Goal: Task Accomplishment & Management: Manage account settings

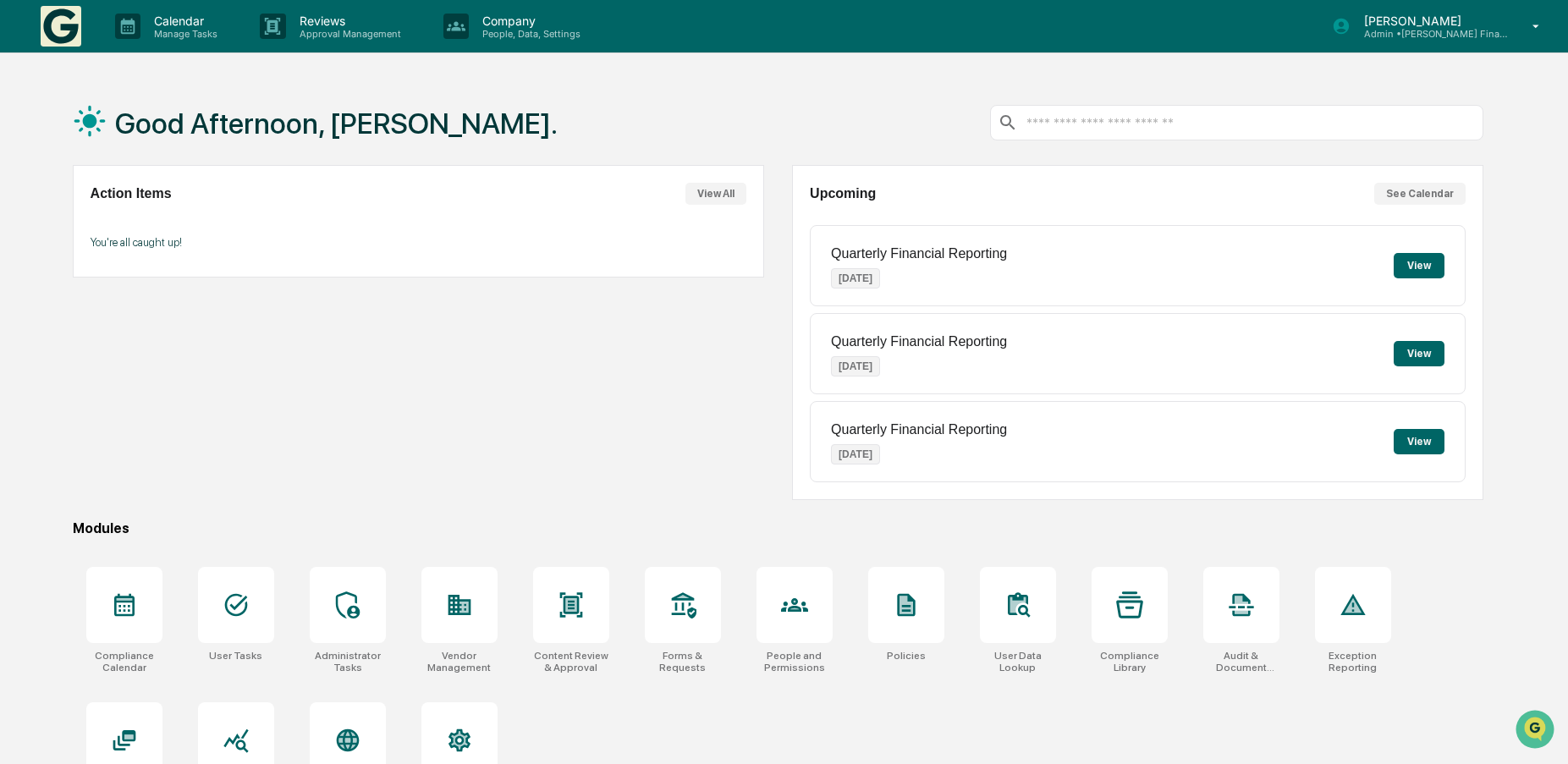
click at [1535, 28] on icon at bounding box center [1536, 26] width 30 height 16
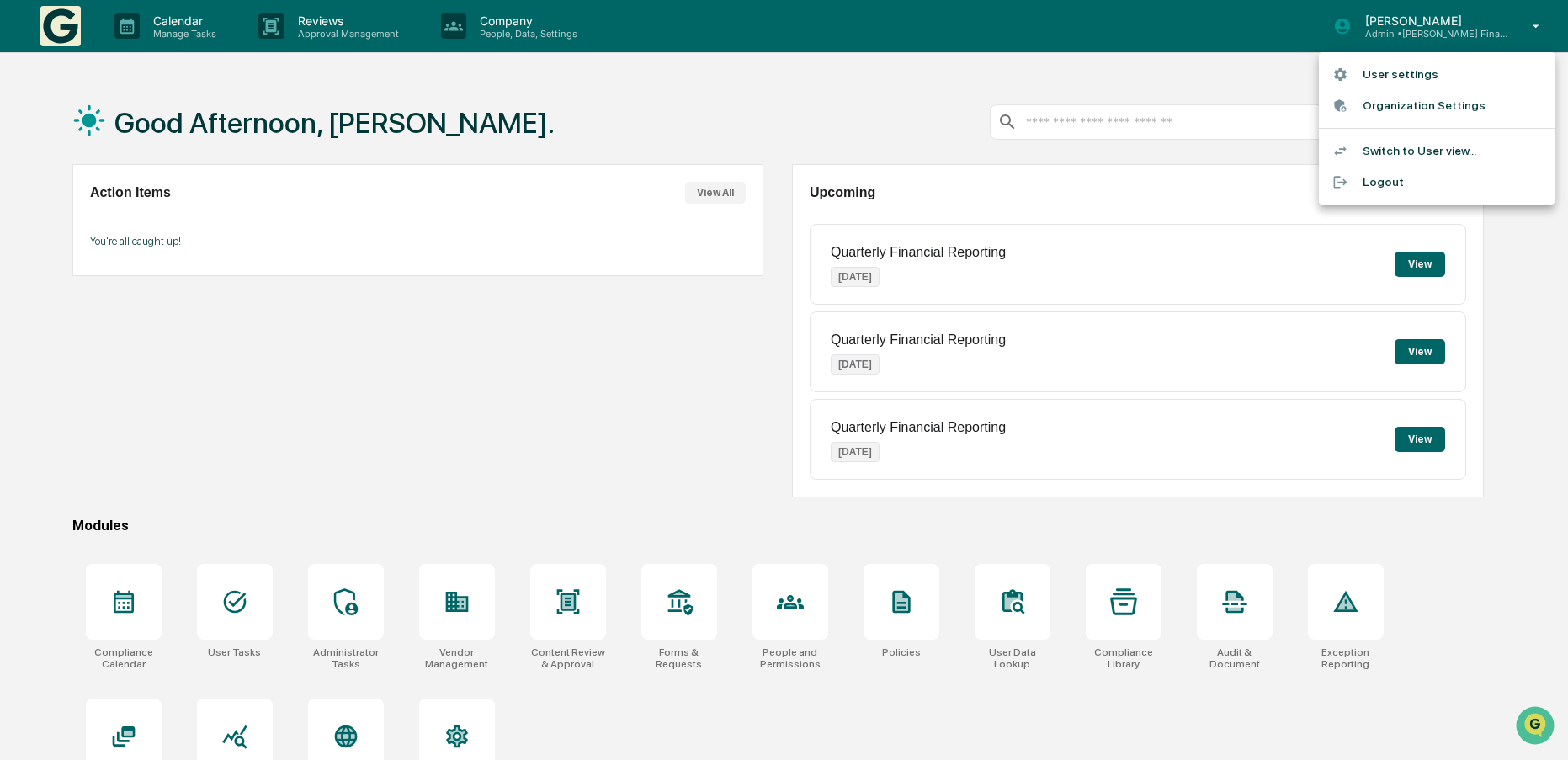
click at [590, 79] on div at bounding box center [784, 380] width 1568 height 760
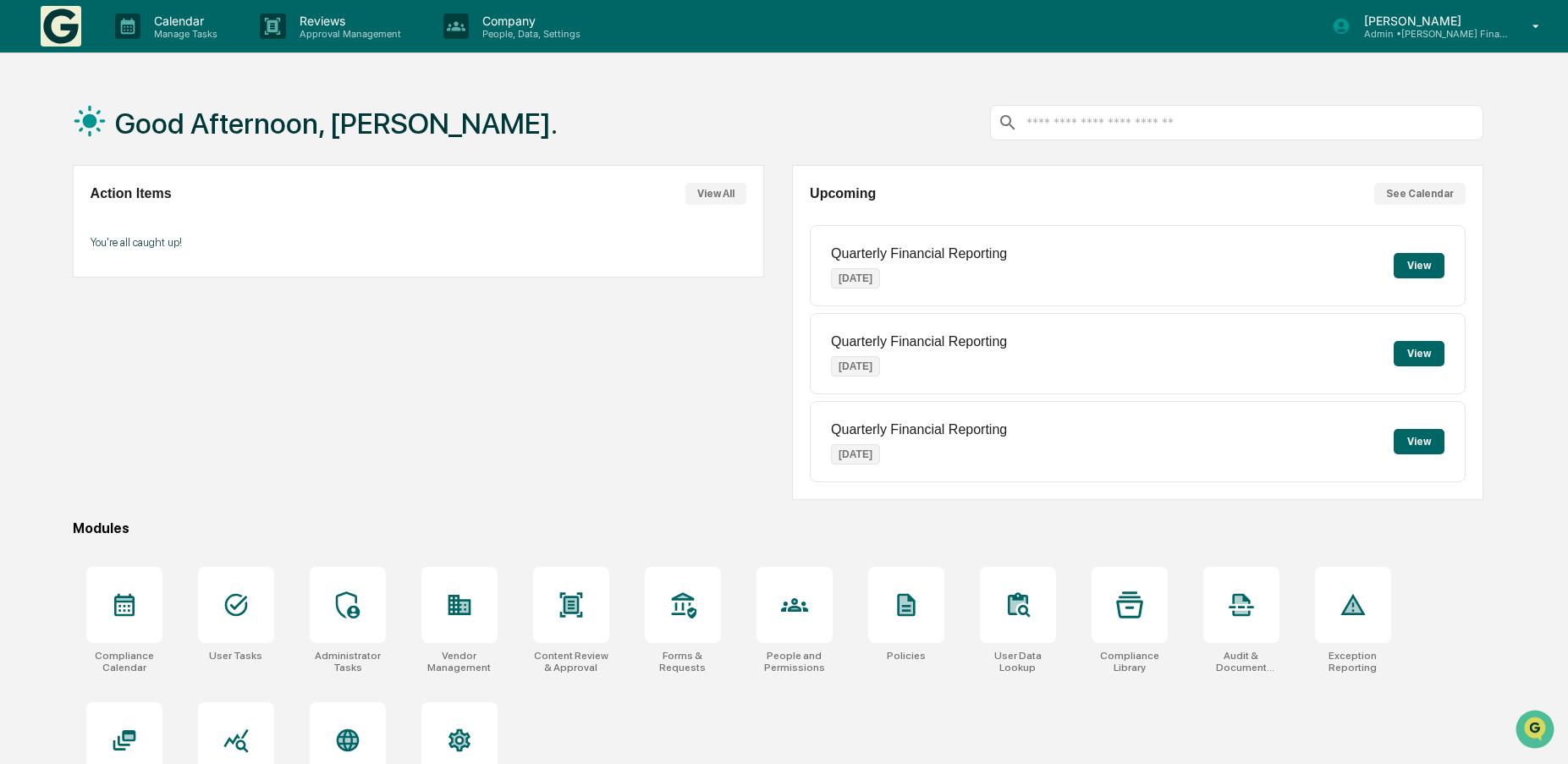
click at [61, 25] on img at bounding box center [61, 26] width 41 height 41
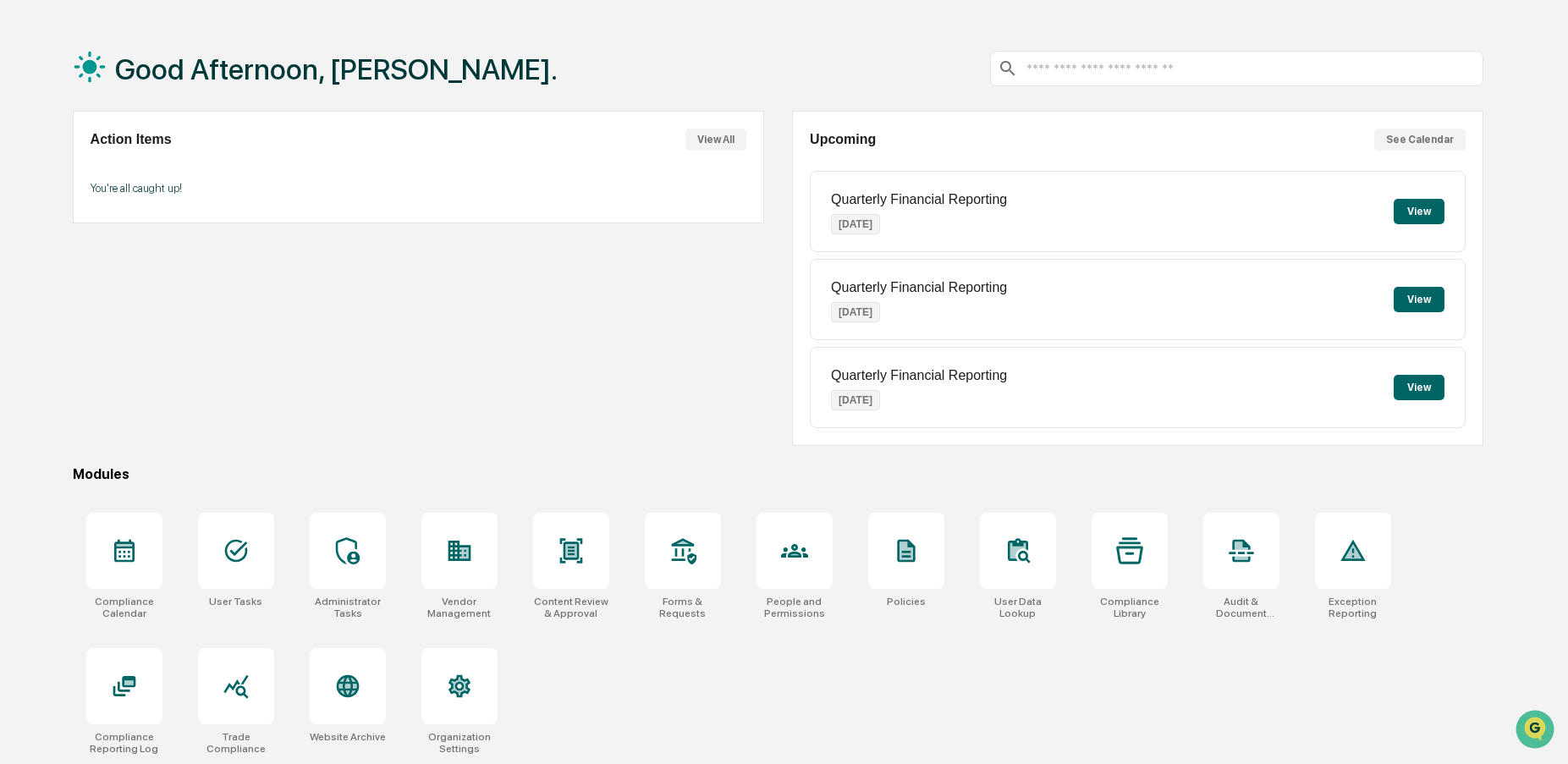
scroll to position [80, 0]
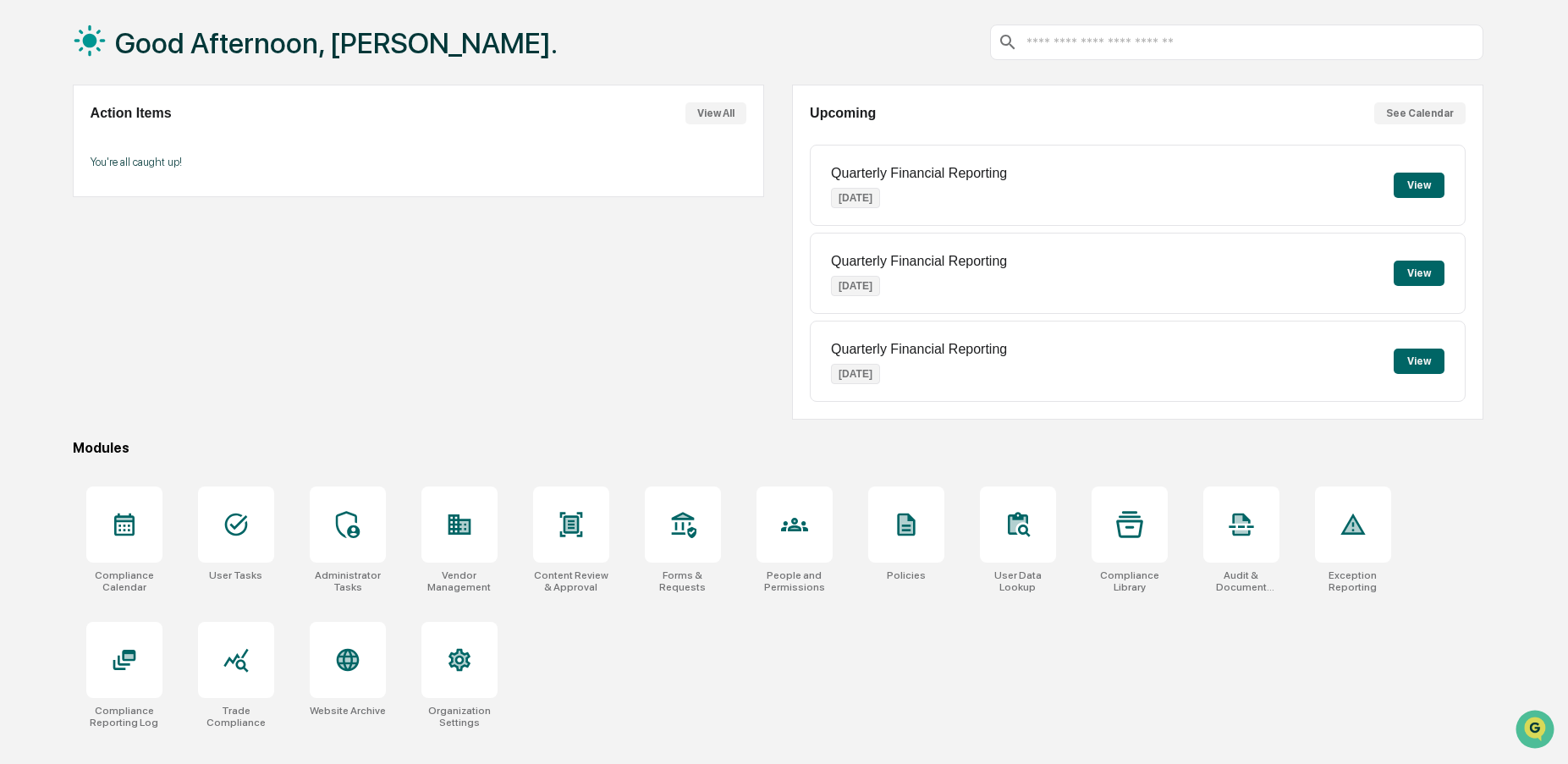
drag, startPoint x: 1550, startPoint y: 430, endPoint x: 864, endPoint y: 27, distance: 795.6
click at [864, 27] on div "Good Afternoon, Thayne." at bounding box center [778, 42] width 1411 height 84
drag, startPoint x: 797, startPoint y: 524, endPoint x: 807, endPoint y: 519, distance: 11.2
click at [798, 522] on icon at bounding box center [794, 525] width 27 height 27
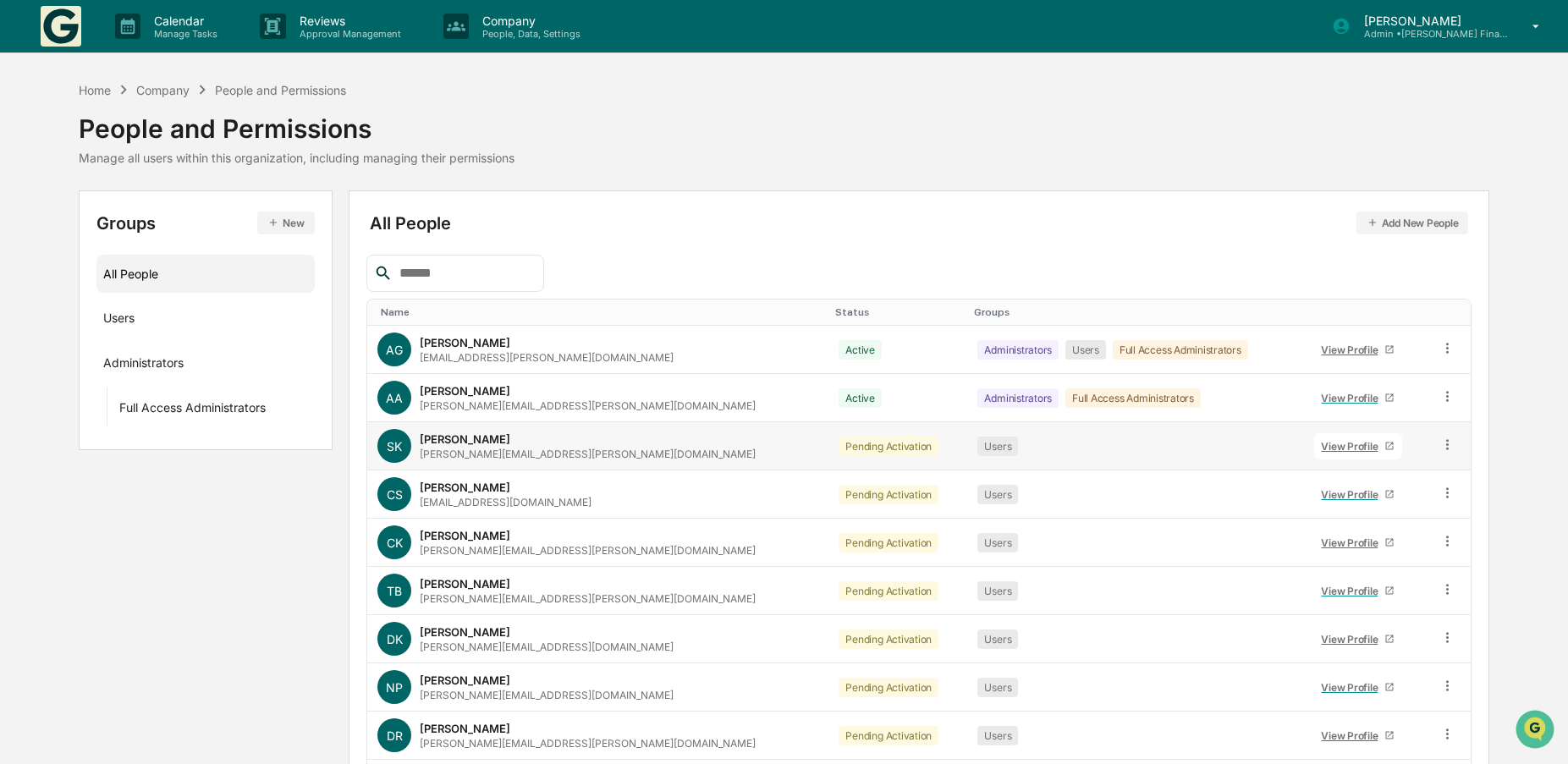
click at [1441, 445] on icon at bounding box center [1447, 444] width 16 height 16
click at [143, 550] on div "Groups New All People Users Administrators Full Access Administrators All Peopl…" at bounding box center [784, 536] width 1411 height 693
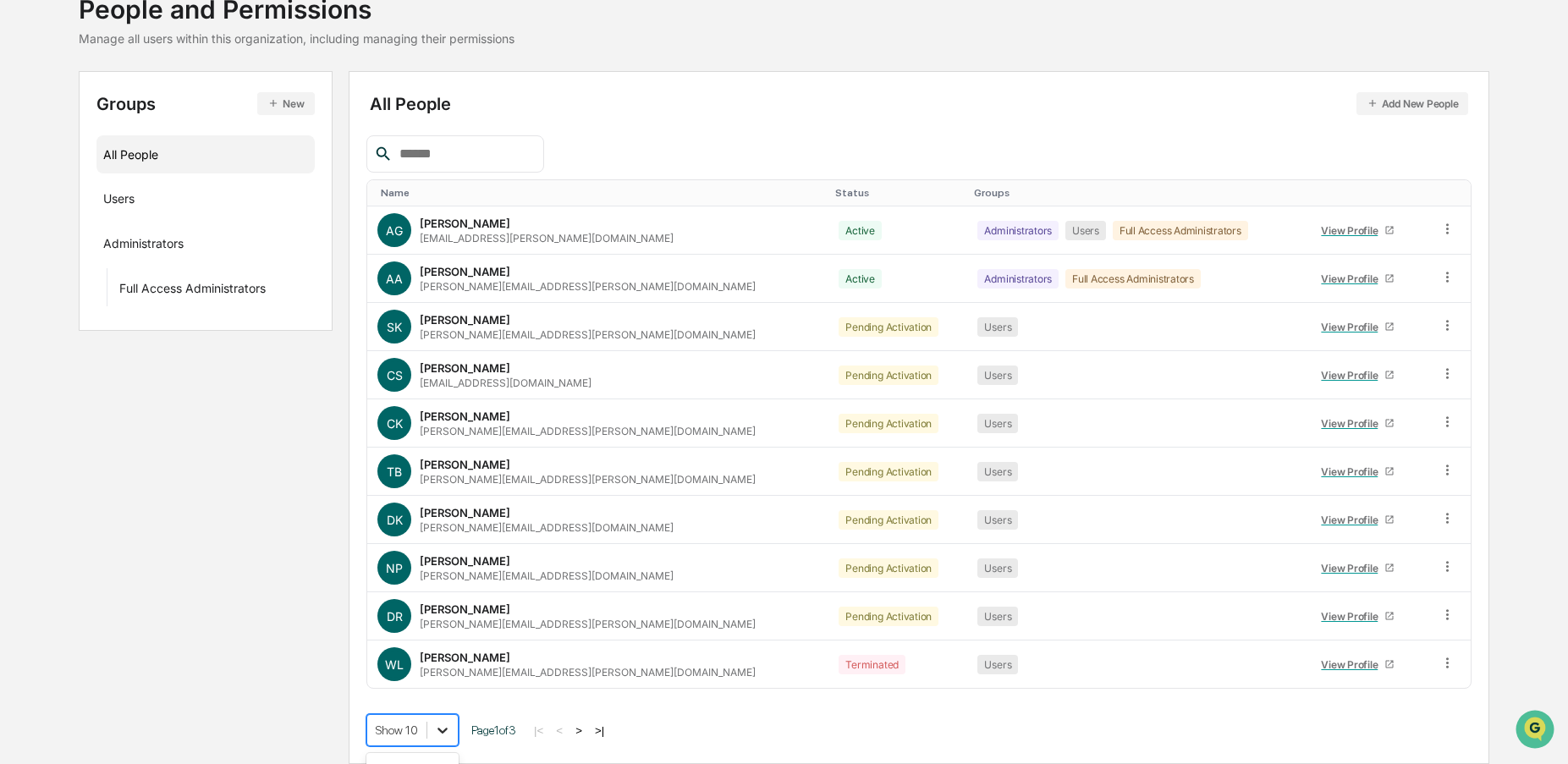
scroll to position [250, 0]
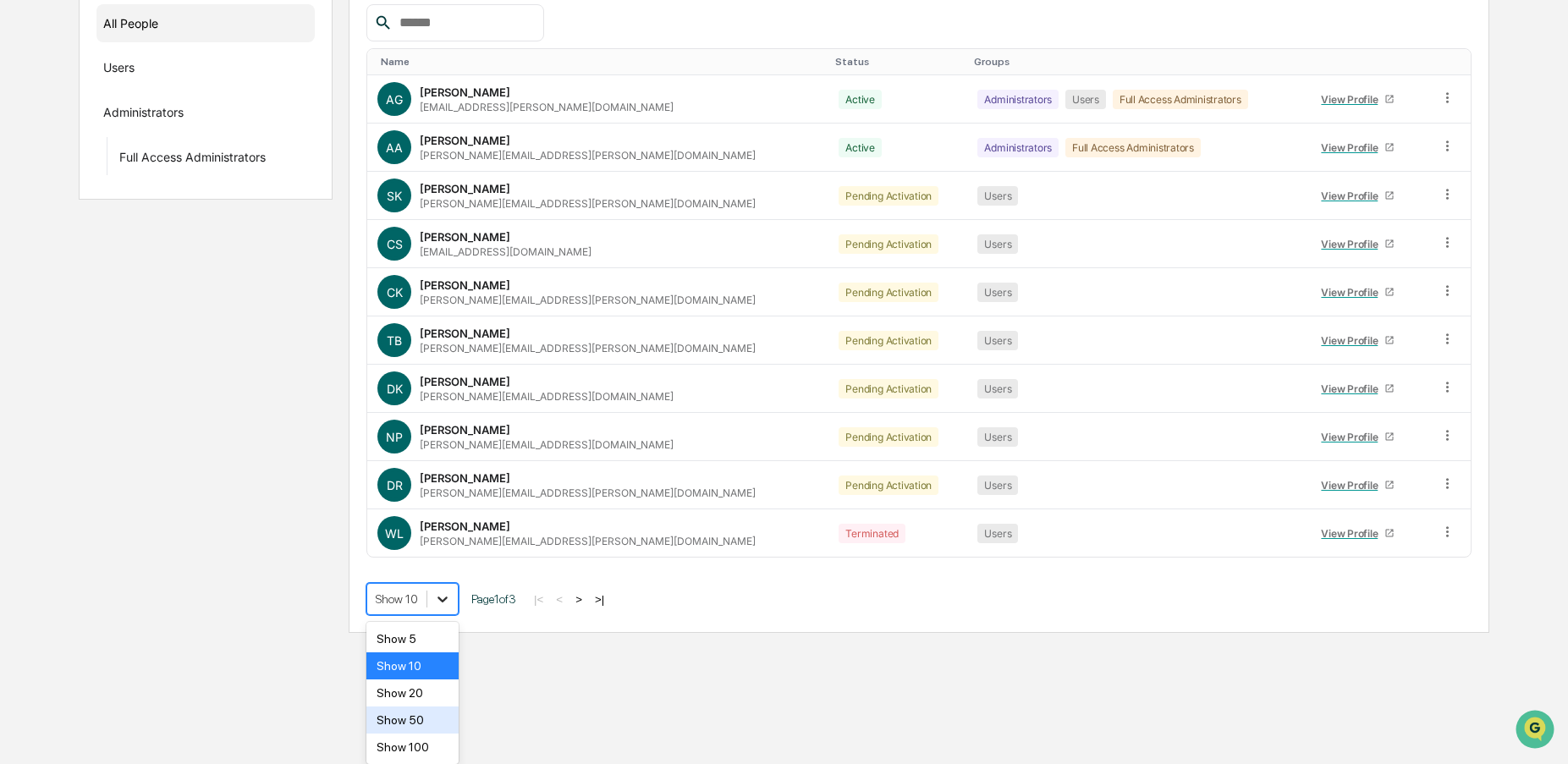
click at [441, 633] on body "Calendar Manage Tasks Reviews Approval Management Company People, Data, Setting…" at bounding box center [784, 191] width 1568 height 883
click at [406, 741] on div "Show 100" at bounding box center [412, 748] width 92 height 27
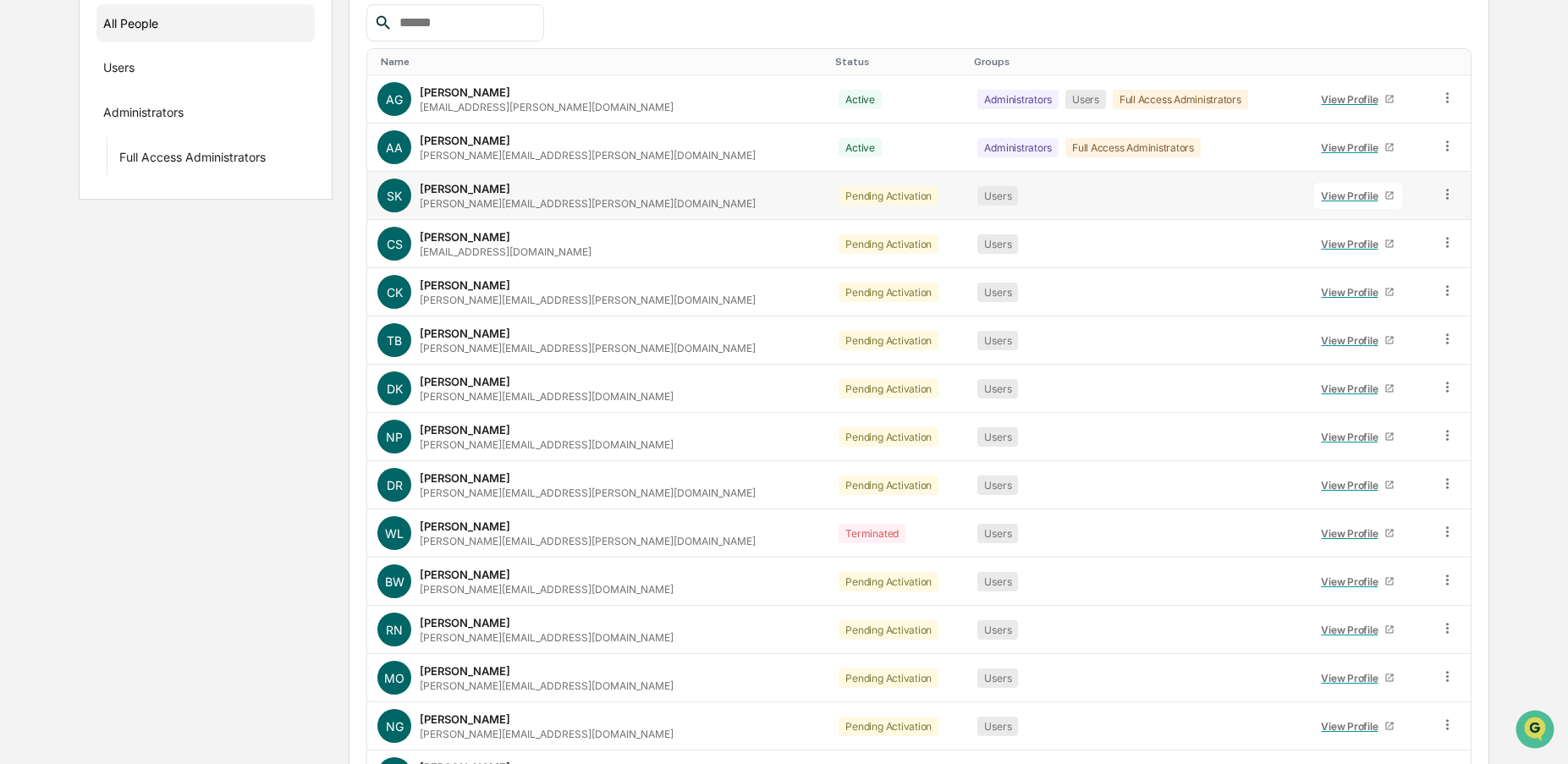
click at [1321, 198] on div "View Profile" at bounding box center [1352, 195] width 63 height 13
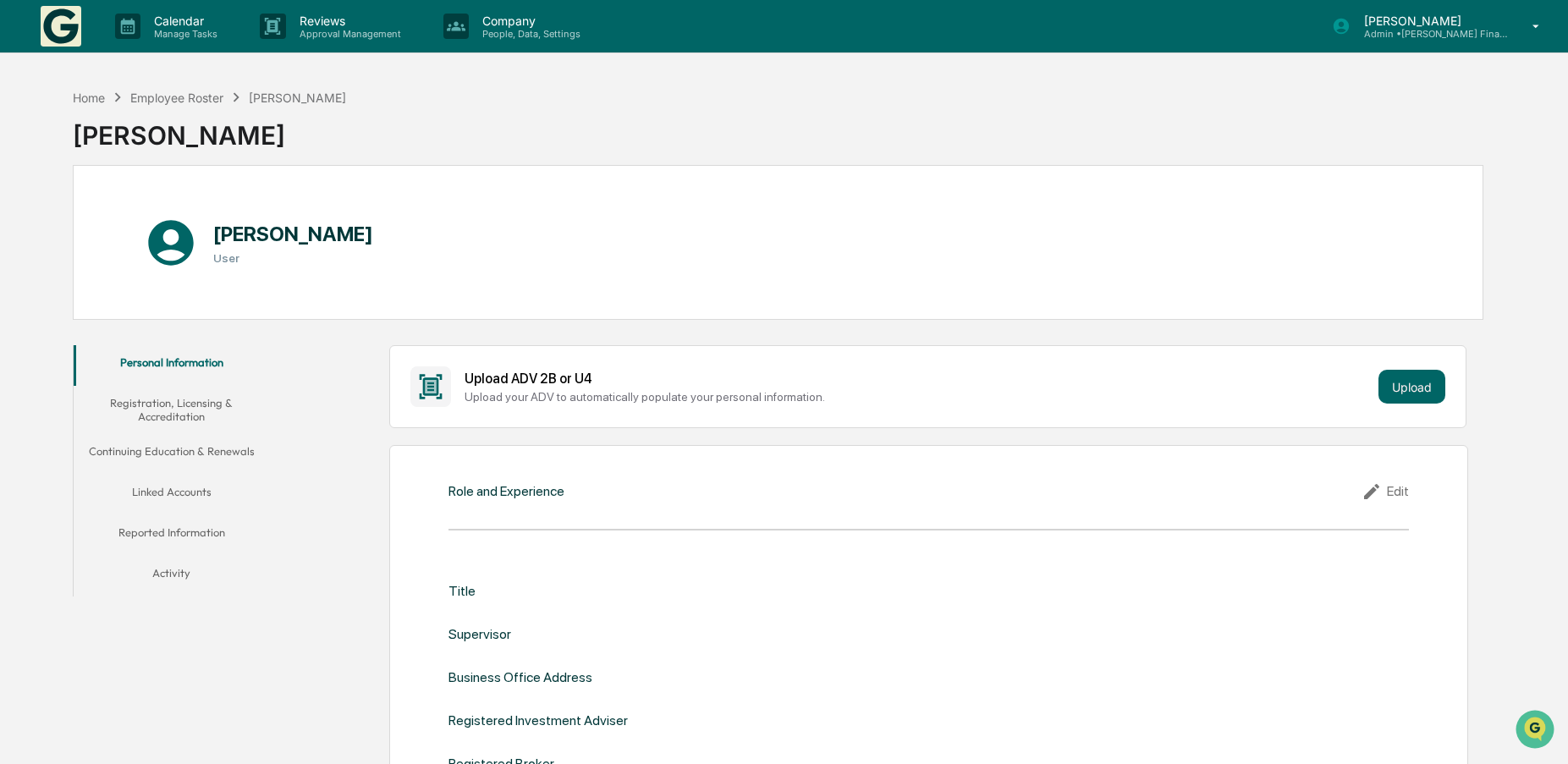
click at [169, 579] on button "Activity" at bounding box center [172, 576] width 196 height 41
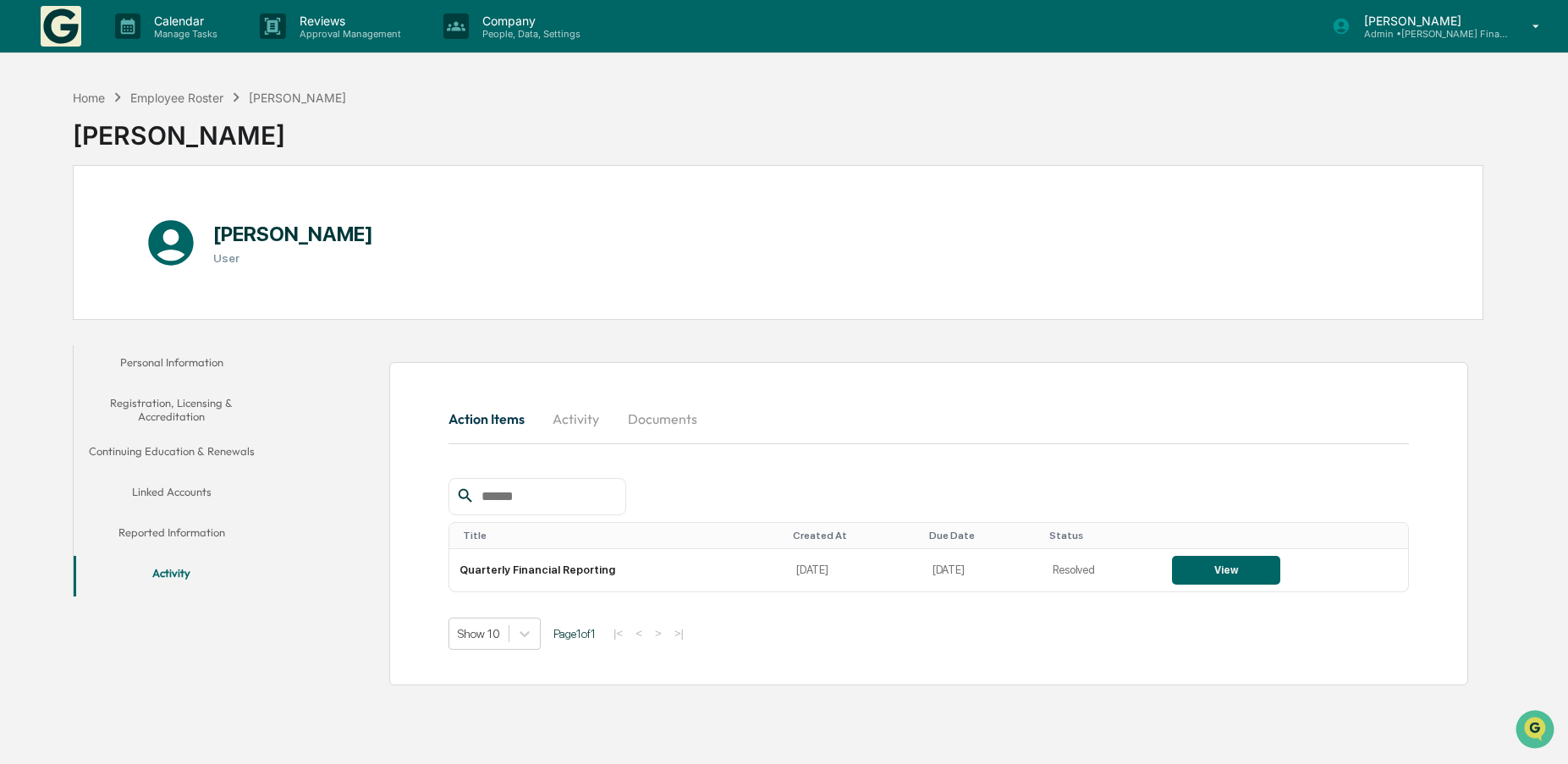
click at [1533, 26] on icon at bounding box center [1536, 26] width 30 height 16
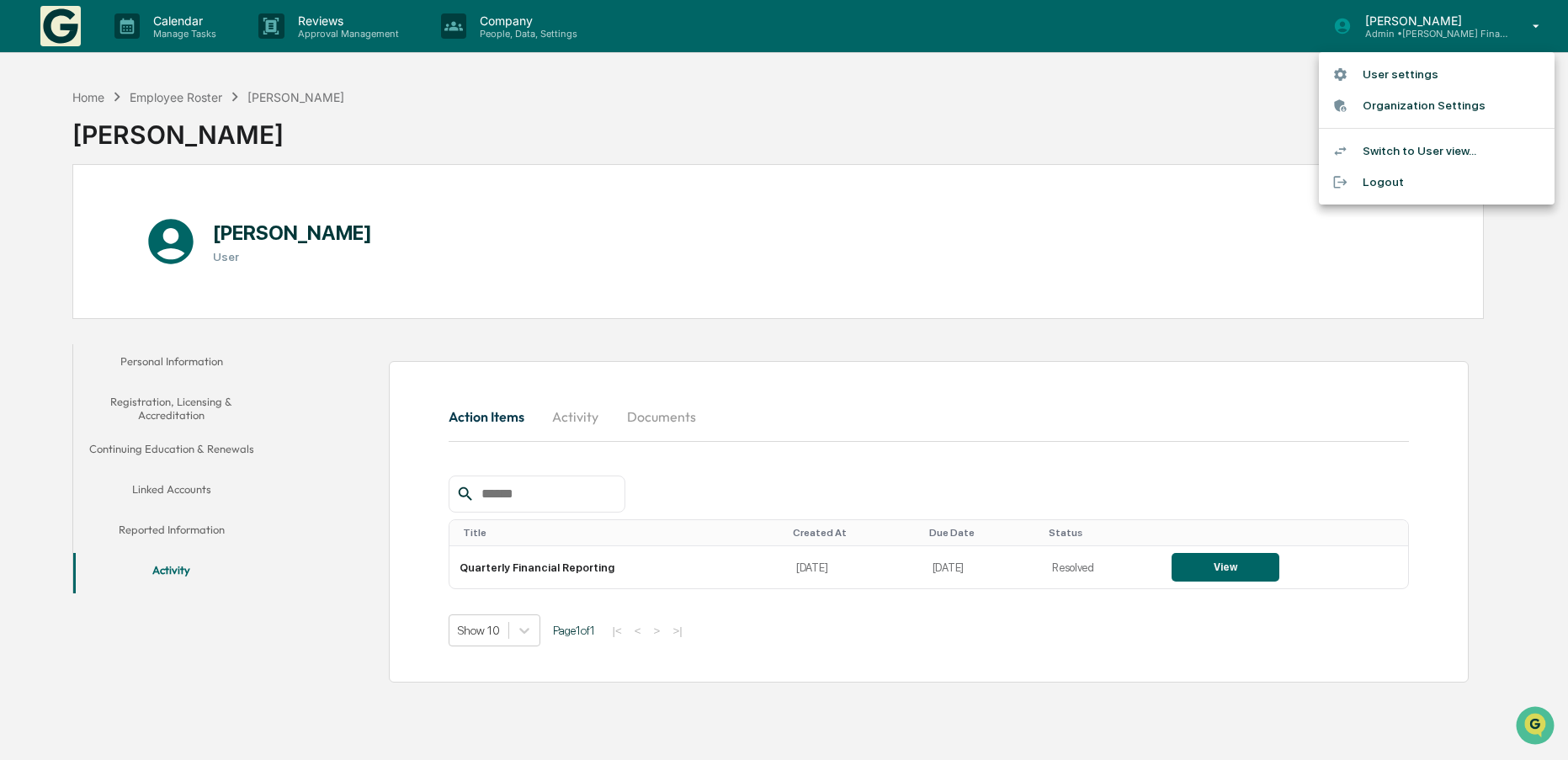
click at [1027, 72] on div at bounding box center [784, 380] width 1568 height 760
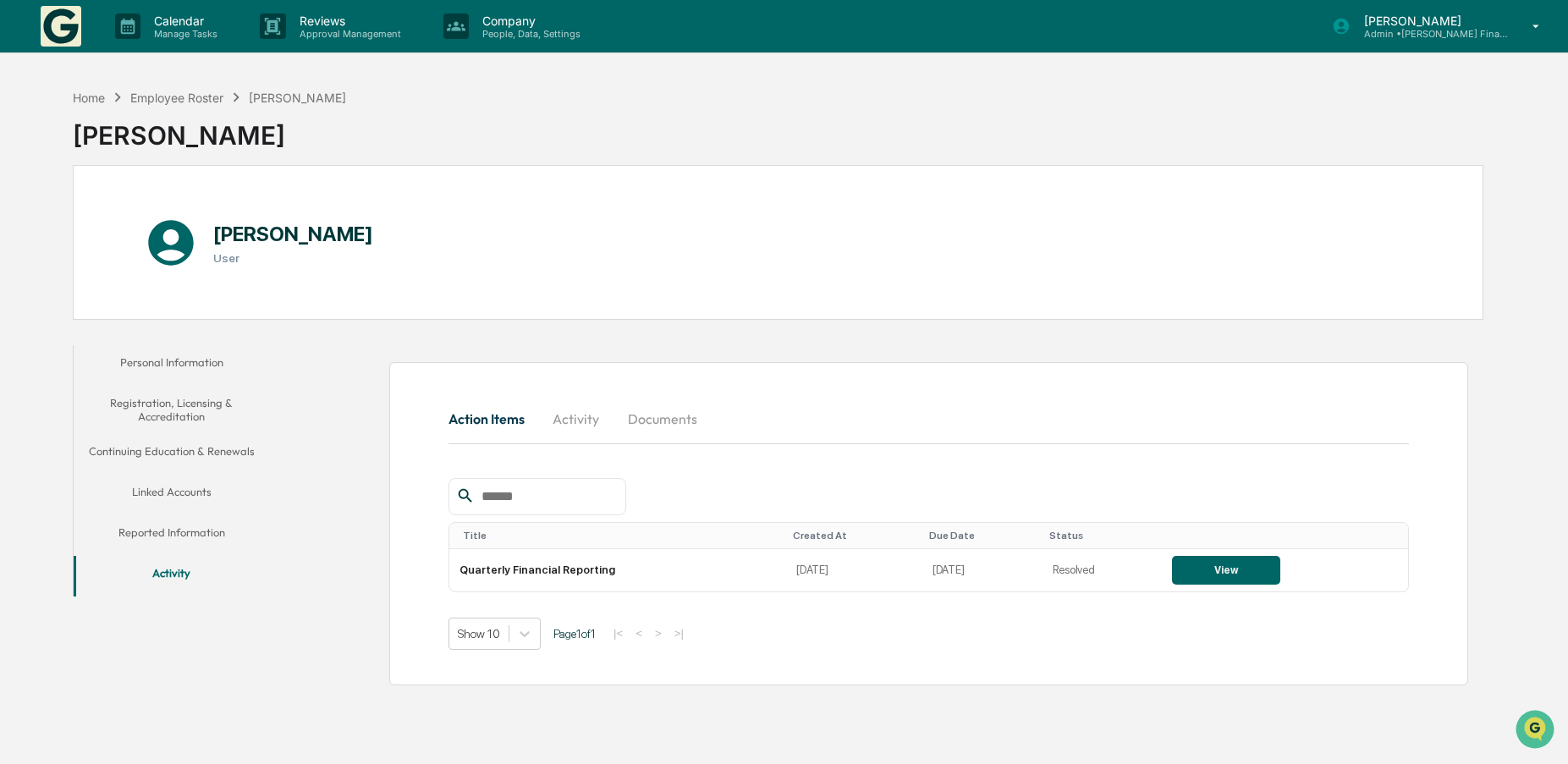
click at [54, 21] on img at bounding box center [61, 26] width 41 height 41
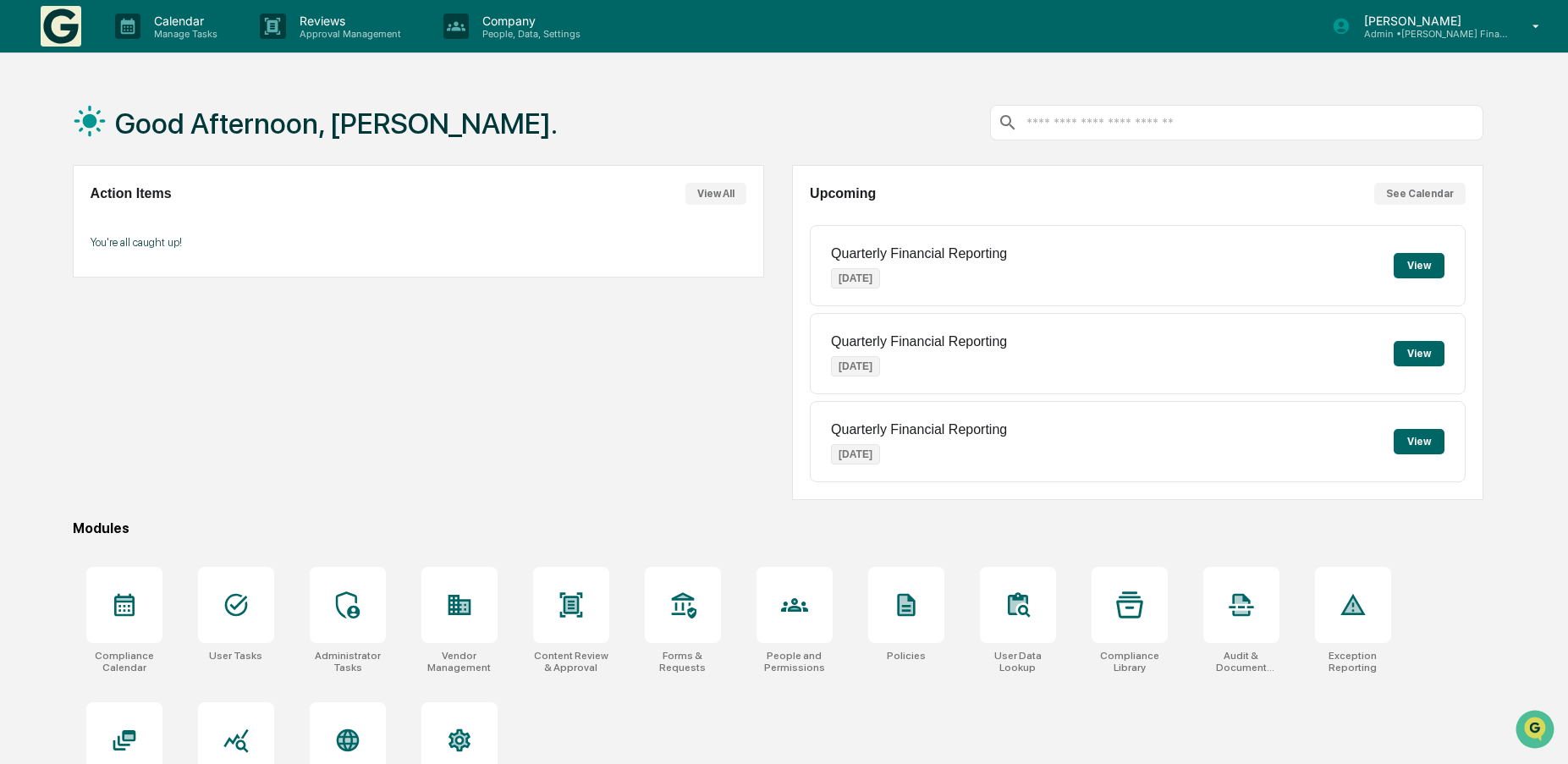
click at [537, 363] on div "Action Items View All You're all caught up!" at bounding box center [418, 333] width 691 height 335
click at [1539, 23] on icon at bounding box center [1536, 26] width 30 height 16
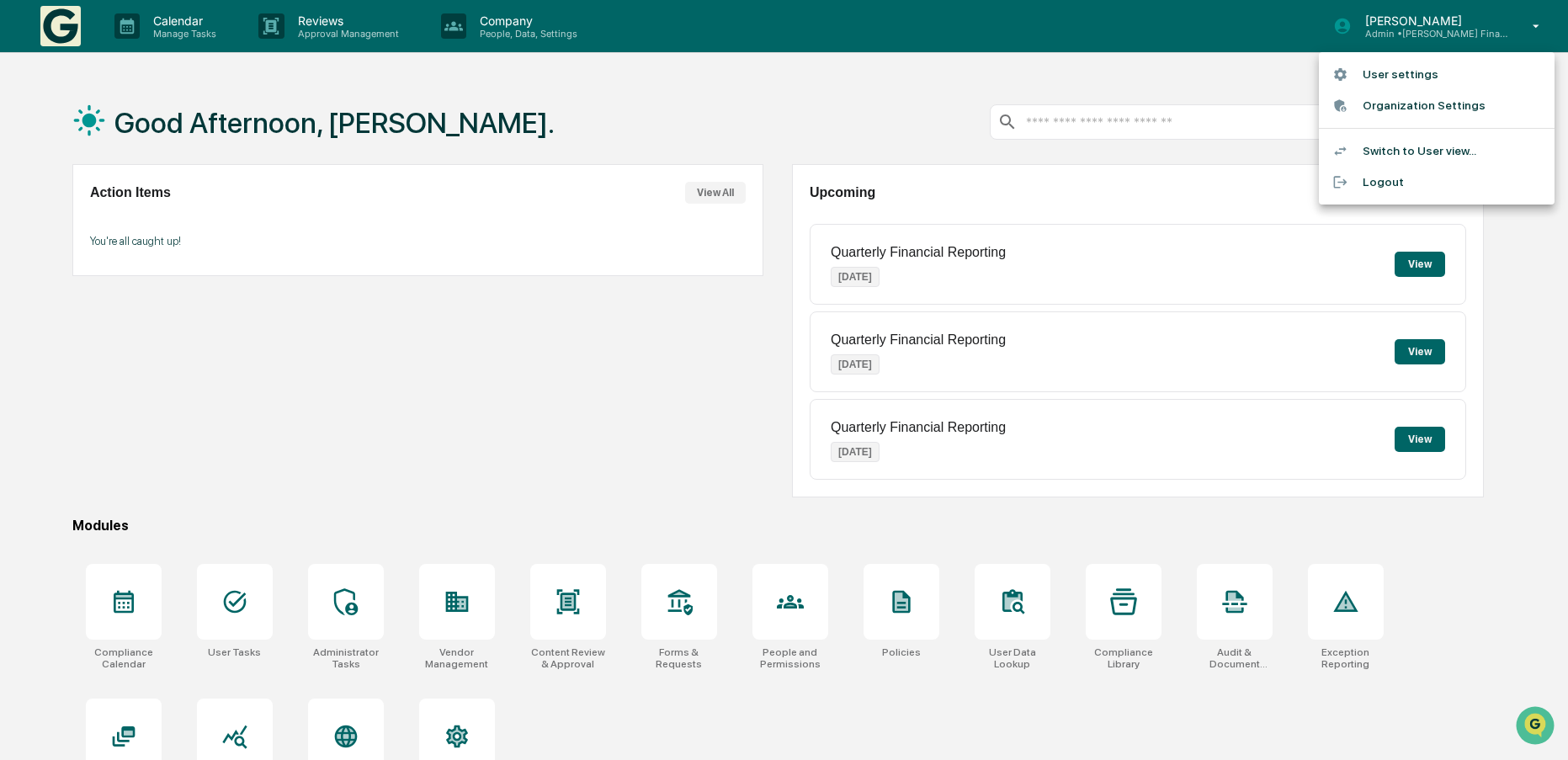
click at [1417, 150] on li "Switch to User view..." at bounding box center [1436, 150] width 235 height 31
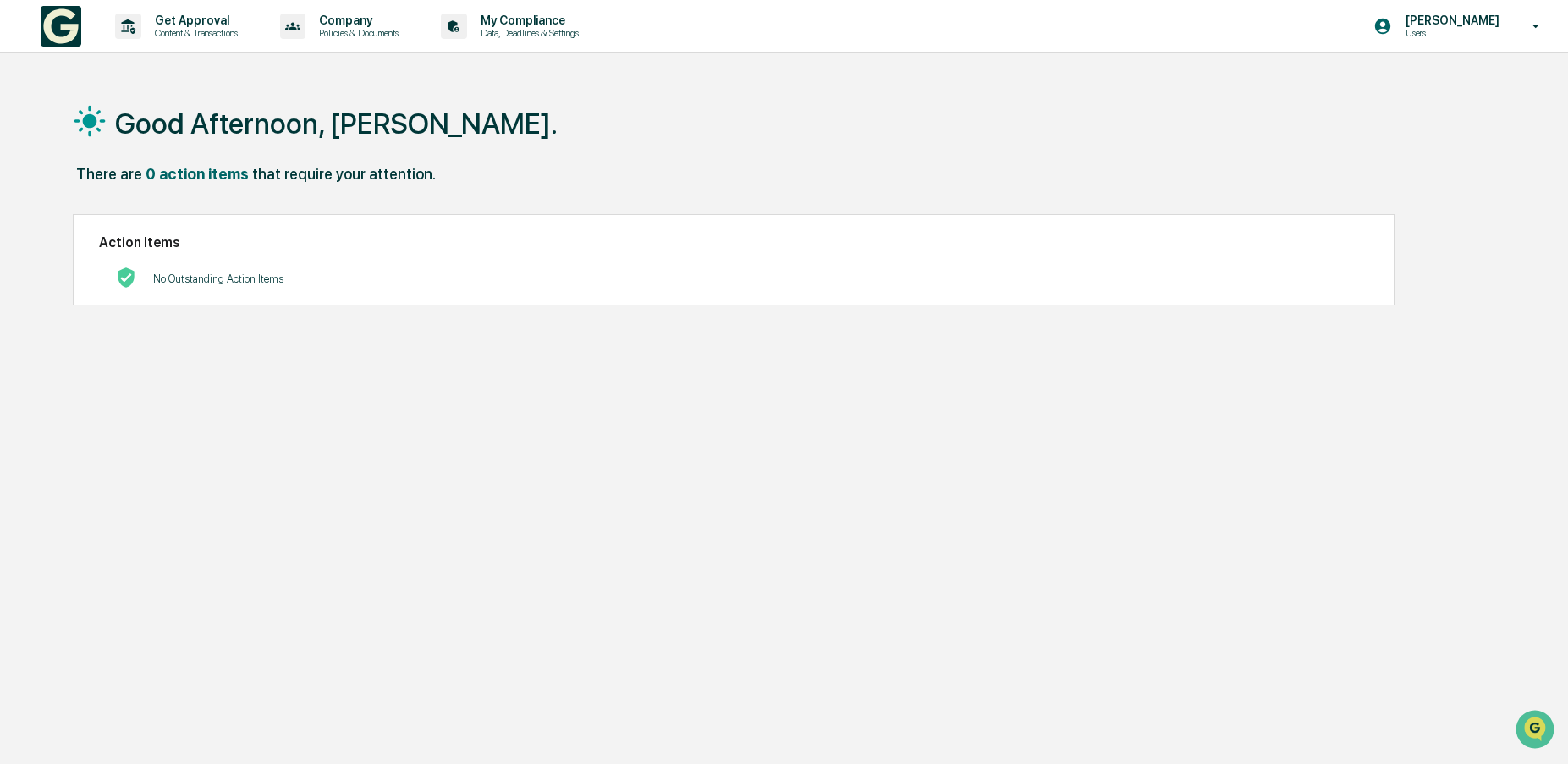
drag, startPoint x: 361, startPoint y: 251, endPoint x: 368, endPoint y: 253, distance: 7.3
click at [361, 252] on div "Action Items No Outstanding Action Items" at bounding box center [734, 260] width 1323 height 92
drag, startPoint x: 449, startPoint y: 459, endPoint x: 513, endPoint y: 455, distance: 64.1
click at [455, 456] on div "Good Afternoon, Thayne. There are 0 action items that require your attention. A…" at bounding box center [779, 462] width 1462 height 764
drag, startPoint x: 431, startPoint y: 523, endPoint x: 840, endPoint y: 508, distance: 409.3
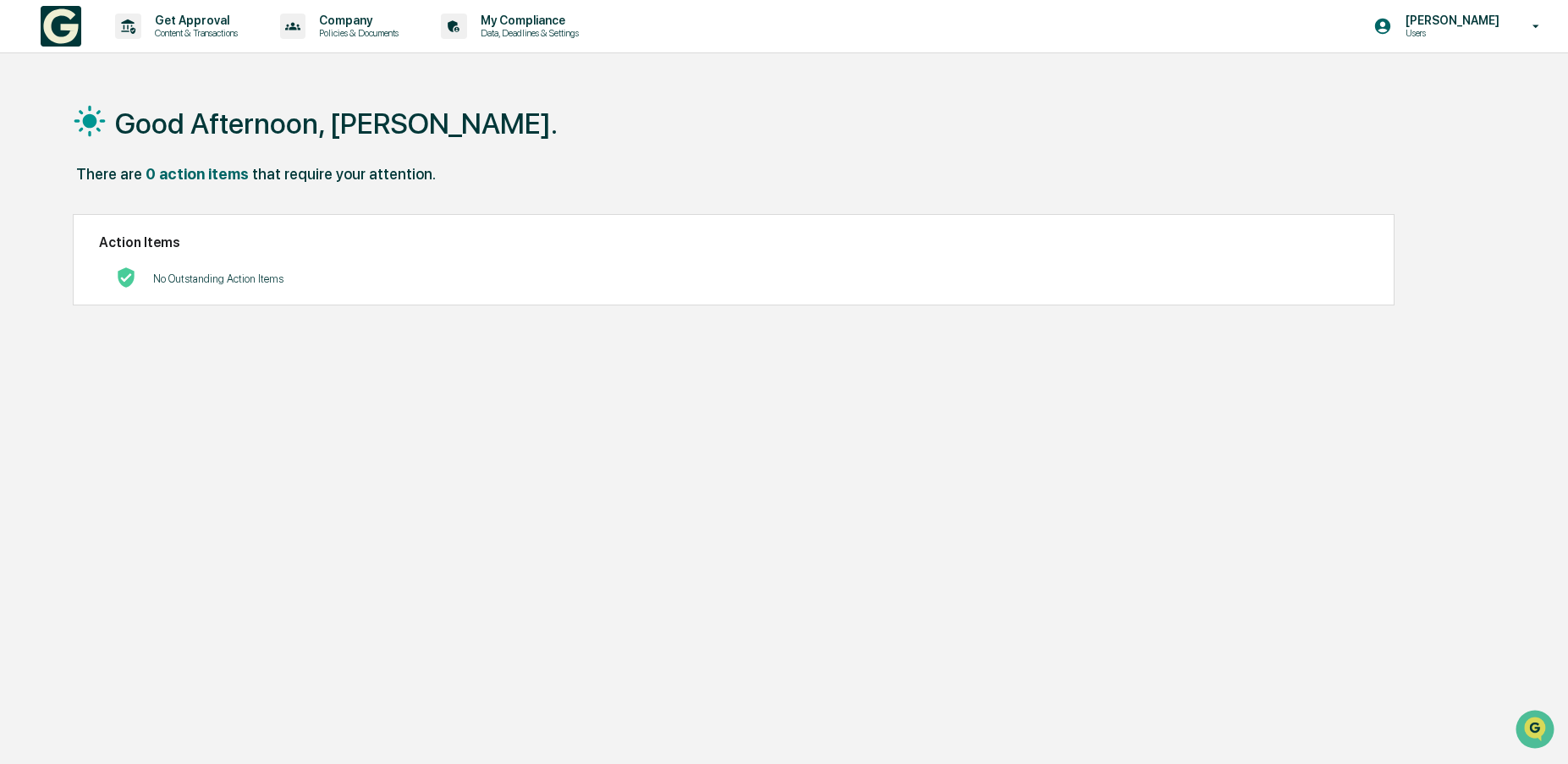
click at [432, 520] on div "Good Afternoon, Thayne. There are 0 action items that require your attention. A…" at bounding box center [779, 462] width 1462 height 764
click at [1534, 24] on icon at bounding box center [1536, 26] width 30 height 16
click at [803, 128] on div at bounding box center [788, 382] width 1577 height 764
drag, startPoint x: 244, startPoint y: 621, endPoint x: 272, endPoint y: 527, distance: 98.1
click at [247, 616] on div "Good Afternoon, Thayne. There are 0 action items that require your attention. A…" at bounding box center [779, 462] width 1462 height 764
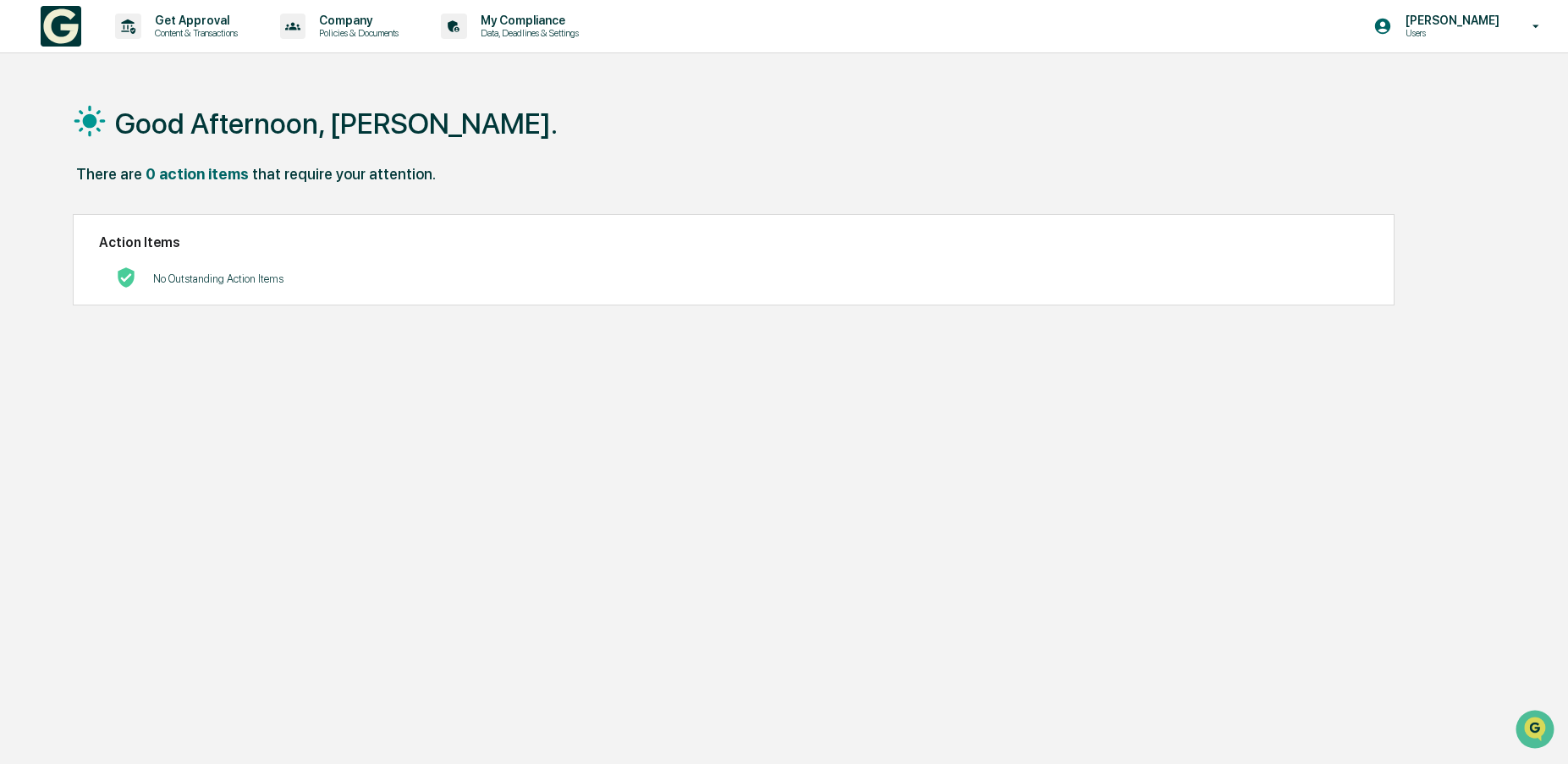
click at [579, 506] on div "Good Afternoon, Thayne. There are 0 action items that require your attention. A…" at bounding box center [779, 462] width 1462 height 764
click at [1444, 31] on p "Users" at bounding box center [1450, 33] width 116 height 12
click at [1026, 131] on div at bounding box center [788, 382] width 1577 height 764
click at [1446, 27] on p "Users" at bounding box center [1450, 33] width 116 height 12
click at [1411, 85] on li "Switch to Admin view..." at bounding box center [1444, 85] width 237 height 31
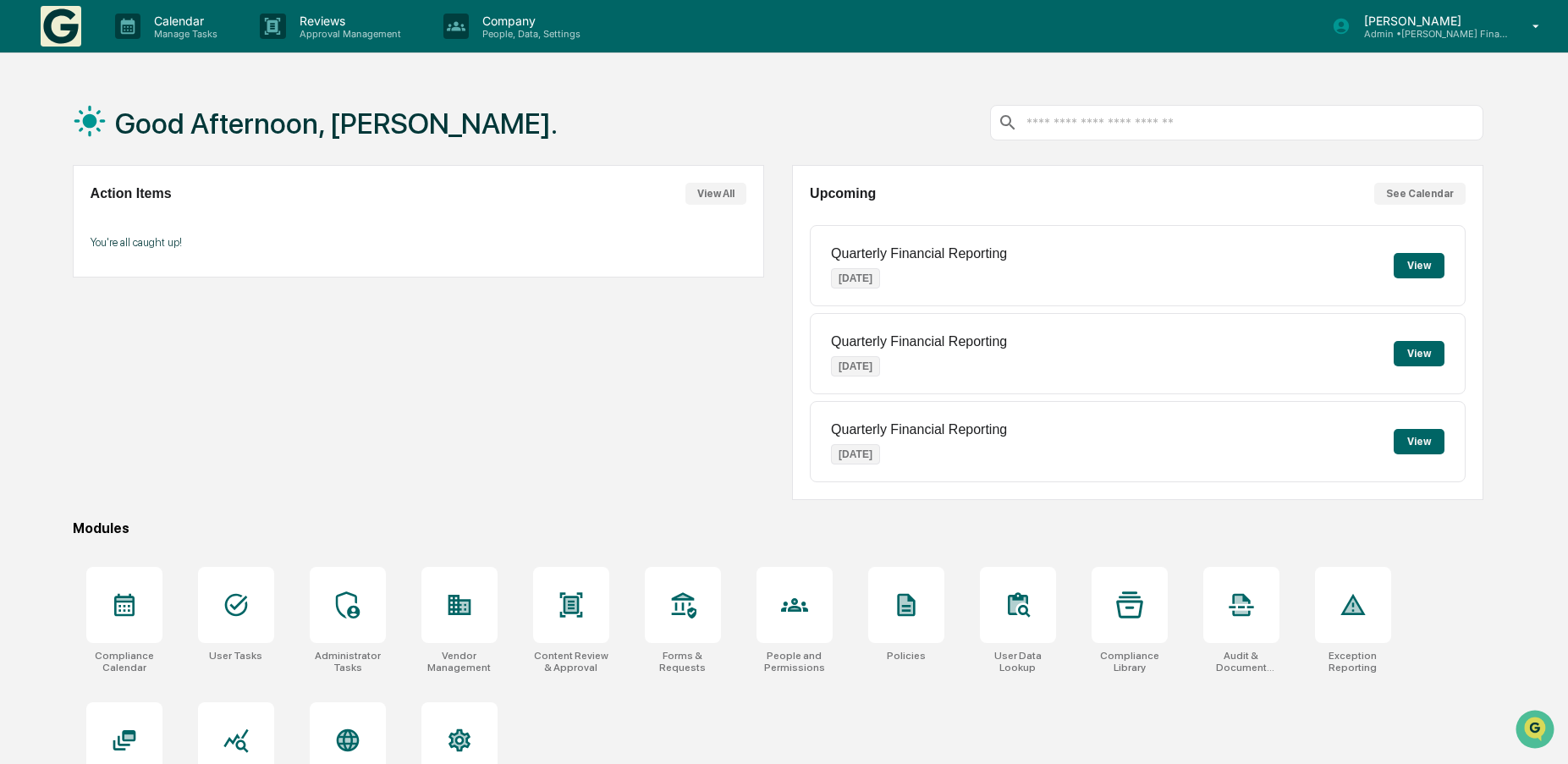
click at [1504, 29] on p "Admin • Kelleher Financial Advisors" at bounding box center [1429, 34] width 157 height 12
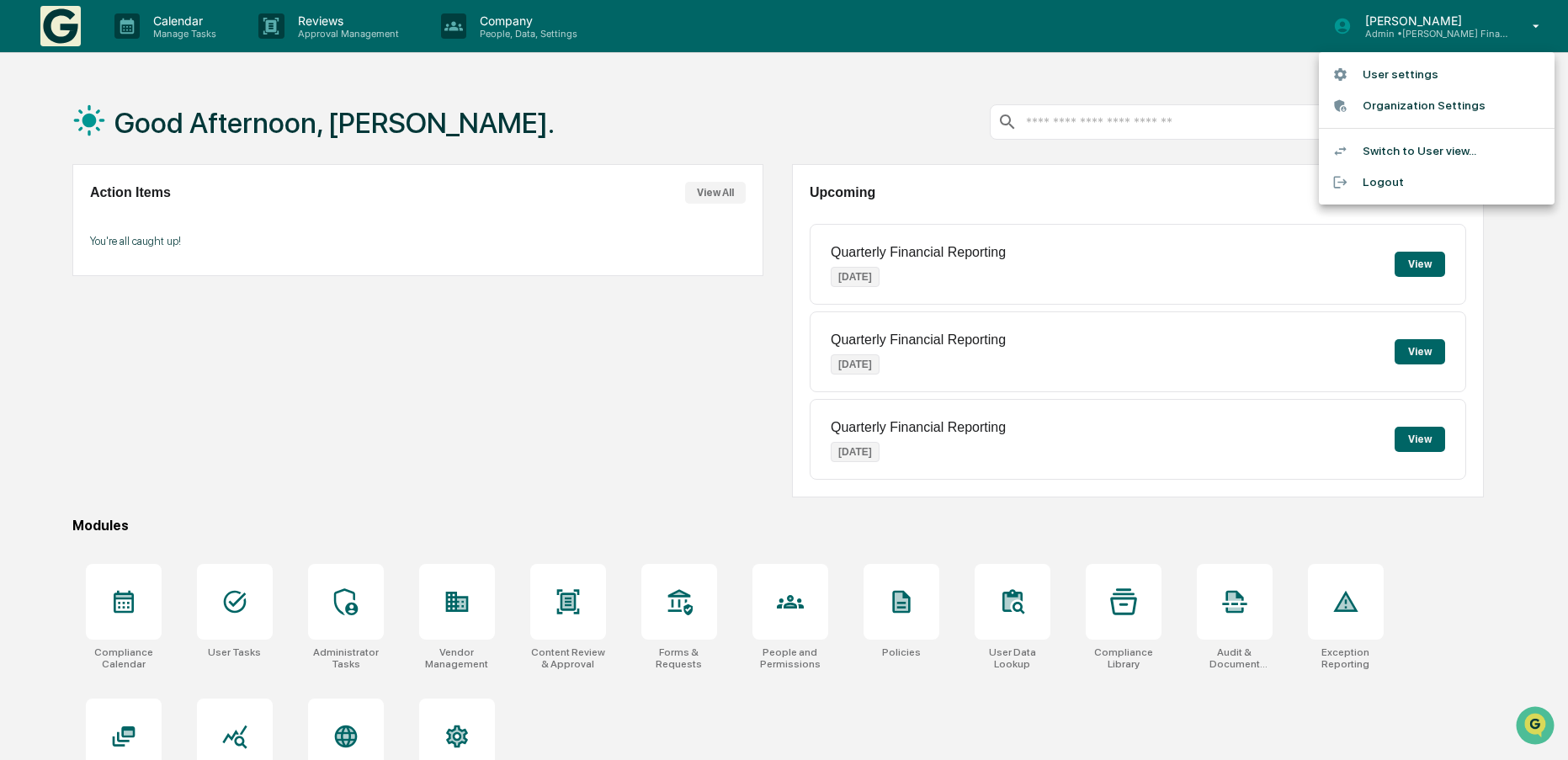
drag, startPoint x: 492, startPoint y: 461, endPoint x: 1146, endPoint y: 330, distance: 667.0
click at [499, 461] on div at bounding box center [784, 380] width 1568 height 760
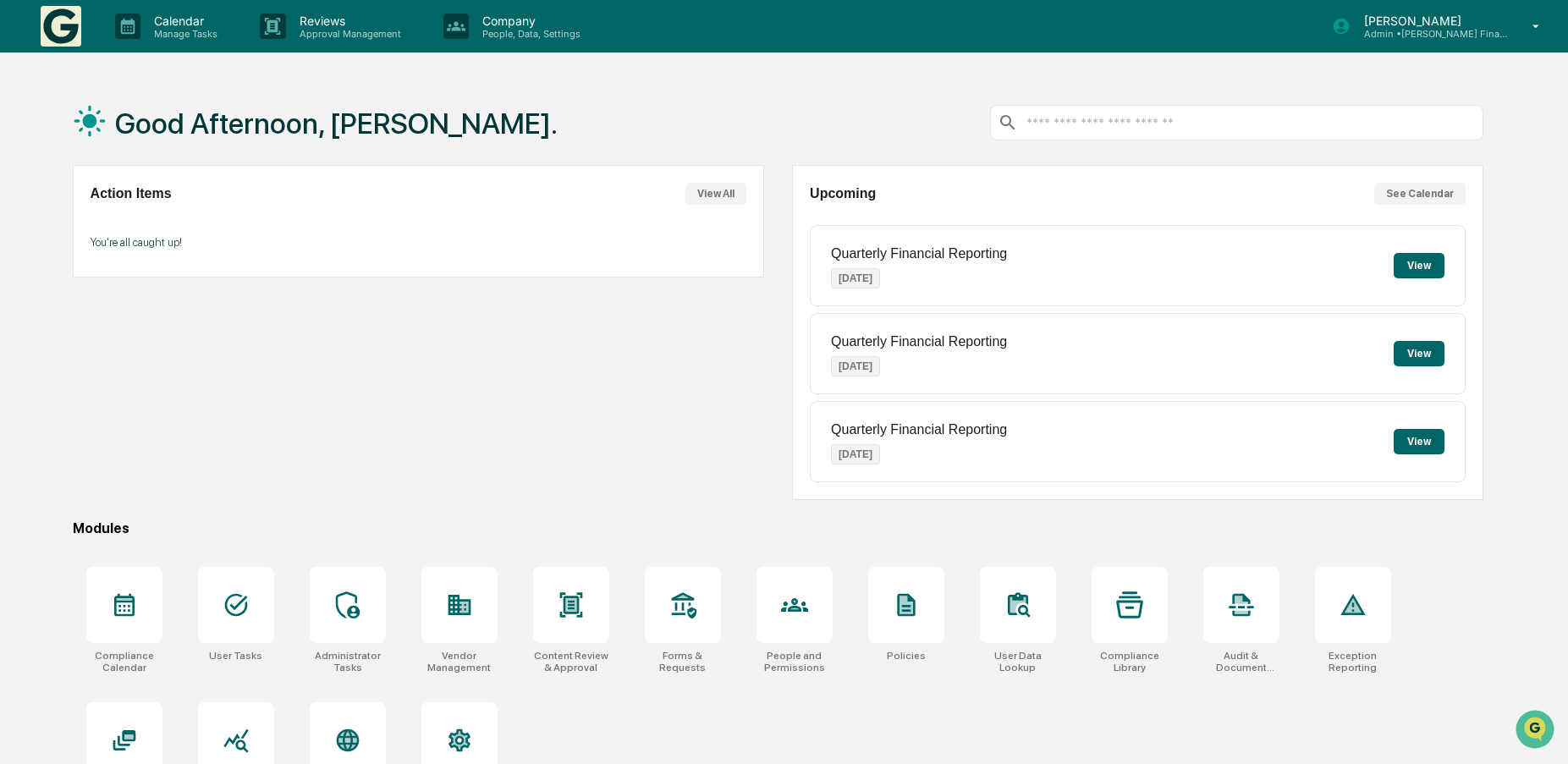
drag, startPoint x: 408, startPoint y: 441, endPoint x: 1088, endPoint y: 431, distance: 680.1
click at [409, 441] on div "Action Items View All You're all caught up!" at bounding box center [418, 333] width 691 height 335
click at [323, 362] on div "Action Items View All You're all caught up!" at bounding box center [418, 333] width 691 height 335
click at [75, 356] on div "Action Items View All You're all caught up!" at bounding box center [418, 333] width 691 height 335
click at [734, 99] on div "Good Afternoon, Thayne." at bounding box center [778, 122] width 1411 height 84
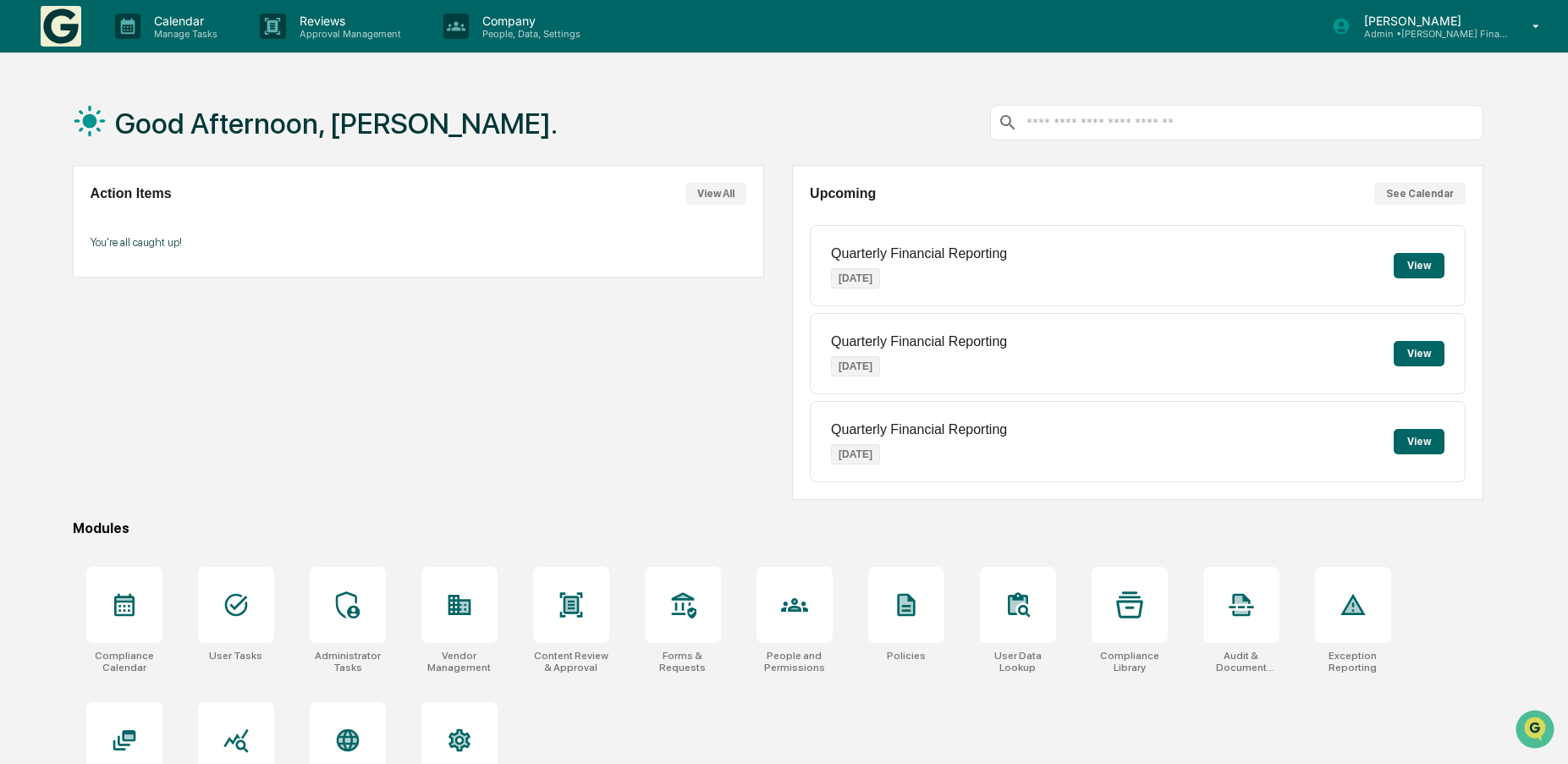
drag, startPoint x: 455, startPoint y: 423, endPoint x: 1484, endPoint y: 311, distance: 1035.1
click at [456, 424] on div "Action Items View All You're all caught up!" at bounding box center [418, 333] width 691 height 335
click at [507, 448] on div "Action Items View All You're all caught up!" at bounding box center [418, 333] width 691 height 335
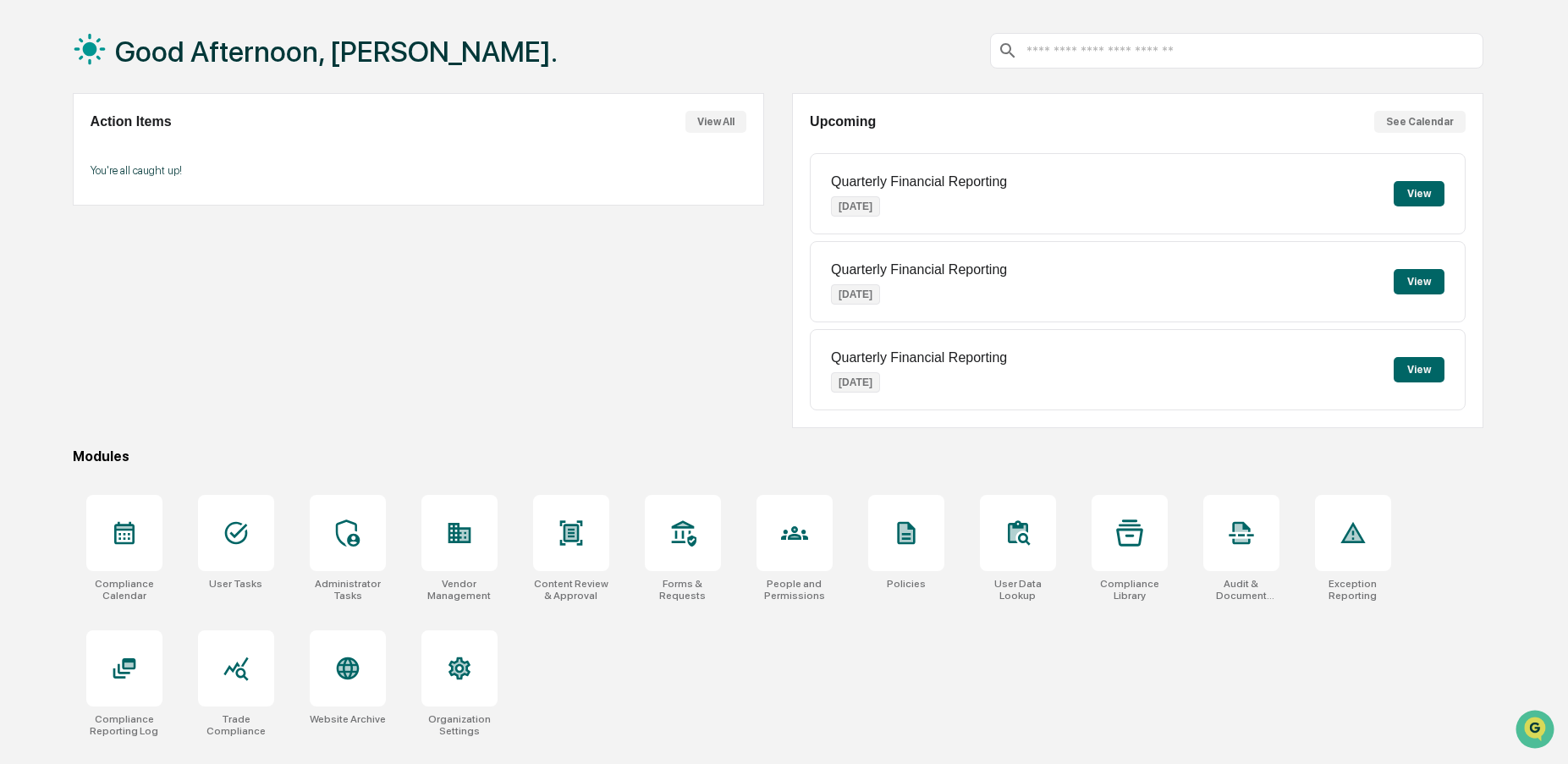
scroll to position [80, 0]
